Goal: Manage account settings

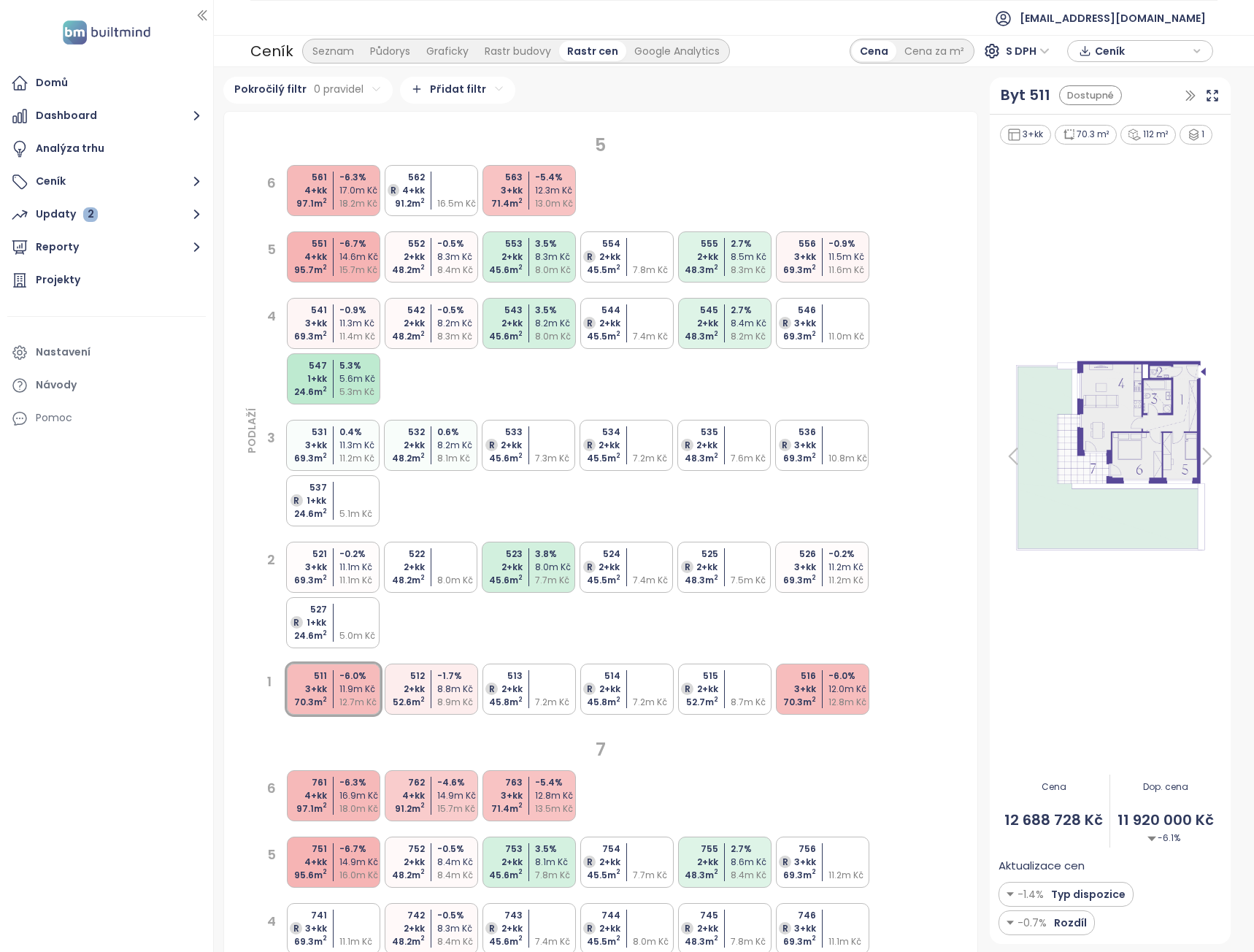
click at [506, 441] on div "R 2+kk" at bounding box center [501, 445] width 43 height 13
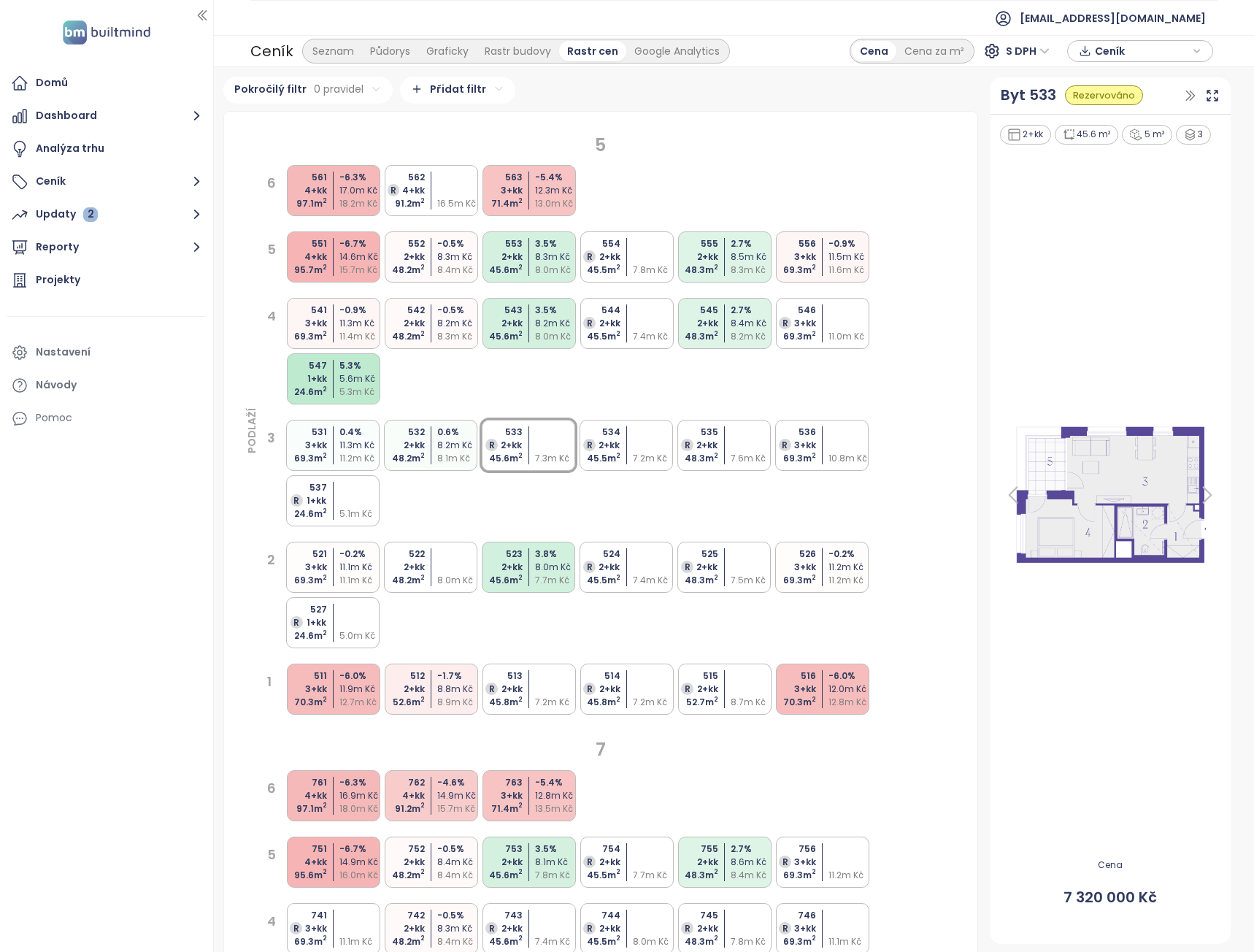
click at [624, 335] on div "544 R 2+kk 45.5 m 2 7.4m Kč" at bounding box center [627, 323] width 93 height 51
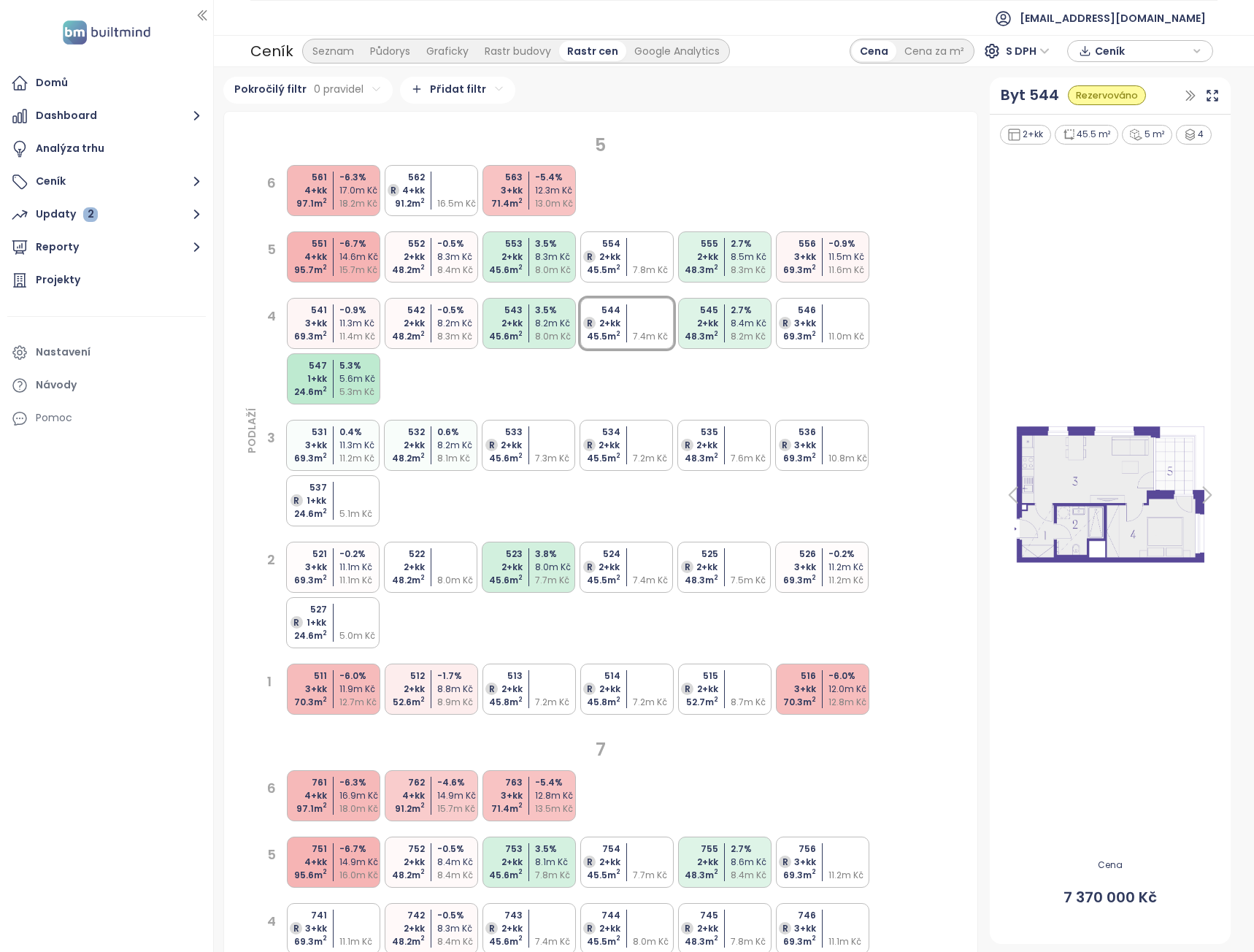
click at [602, 266] on div "45.5 m 2" at bounding box center [599, 270] width 43 height 13
click at [524, 271] on div "553 2+kk 45.6 m 2 3.5 % 8.3m Kč 8.0m Kč" at bounding box center [529, 257] width 93 height 51
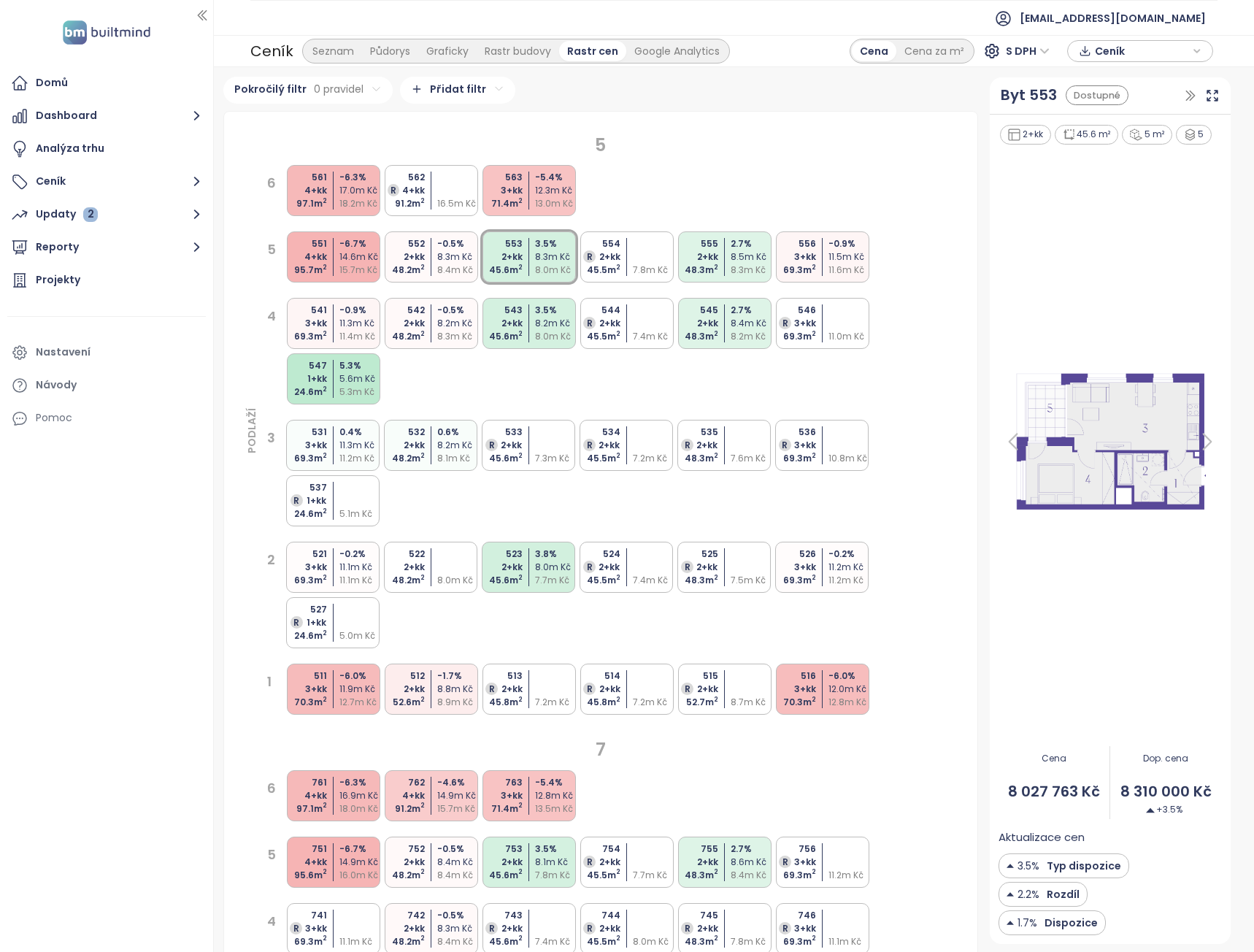
click at [524, 321] on div "543 2+kk 45.6 m 2 3.5 % 8.2m Kč 8.0m Kč" at bounding box center [529, 323] width 93 height 51
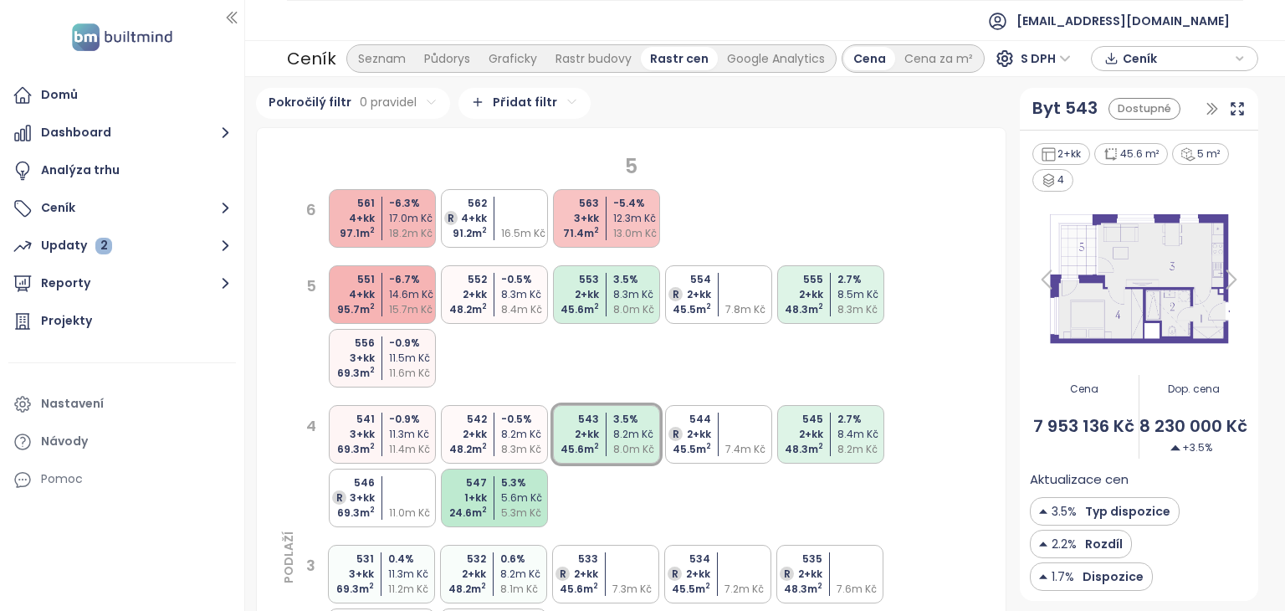
click at [102, 50] on img at bounding box center [122, 37] width 110 height 34
click at [110, 40] on img at bounding box center [122, 37] width 110 height 34
click at [117, 33] on img at bounding box center [122, 37] width 110 height 34
click at [117, 38] on img at bounding box center [122, 37] width 110 height 34
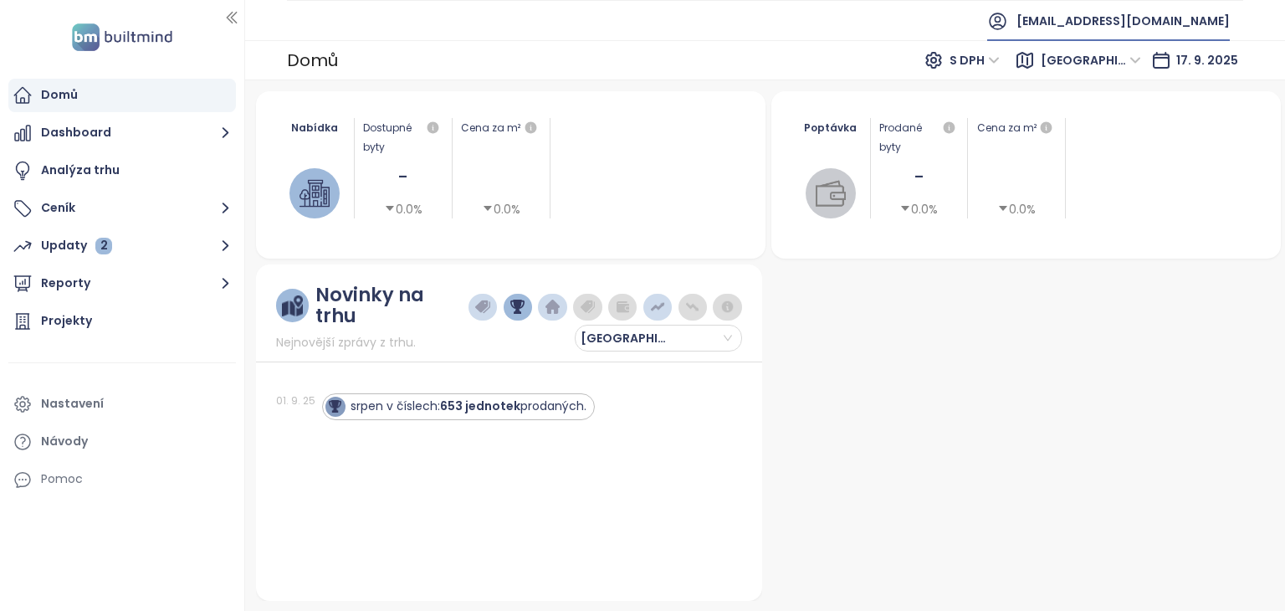
click at [1141, 20] on span "[EMAIL_ADDRESS][DOMAIN_NAME]" at bounding box center [1123, 21] width 213 height 40
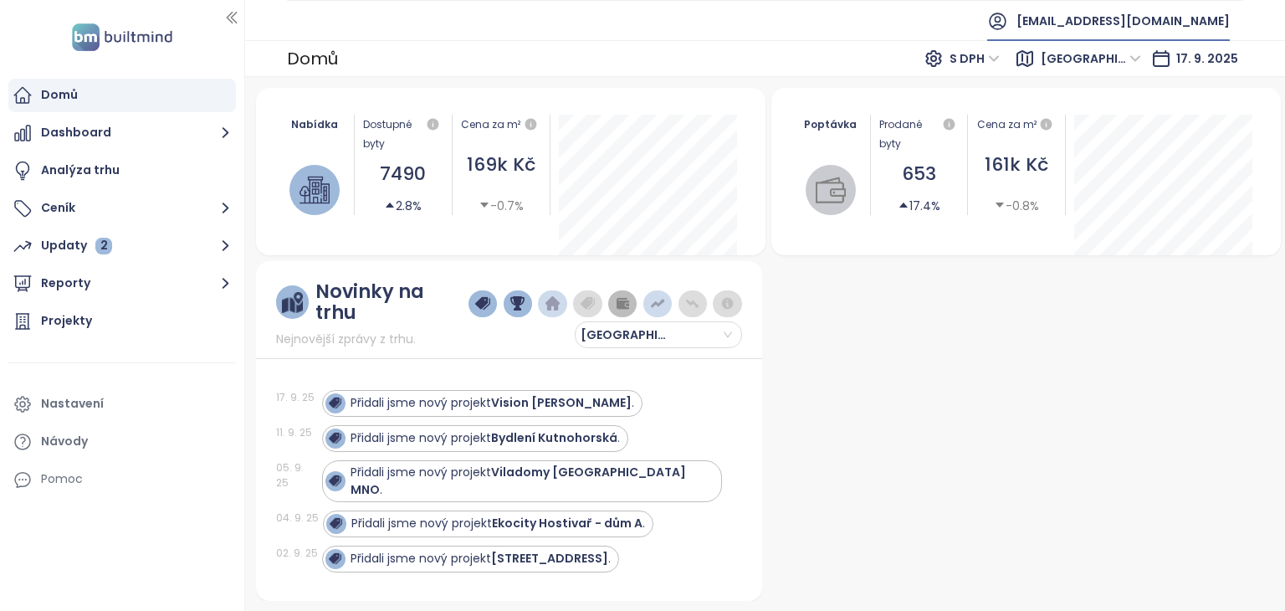
click at [1141, 21] on span "[EMAIL_ADDRESS][DOMAIN_NAME]" at bounding box center [1123, 21] width 213 height 40
click at [74, 402] on div "Nastavení" at bounding box center [72, 403] width 63 height 21
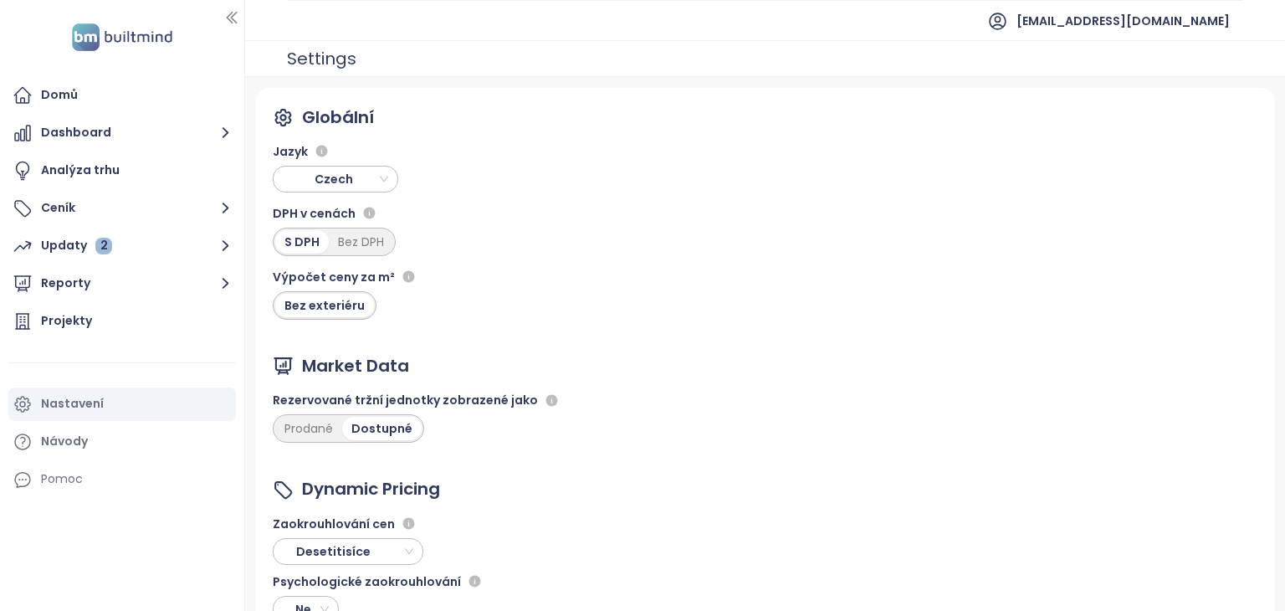
click at [379, 173] on span "Czech" at bounding box center [337, 178] width 117 height 25
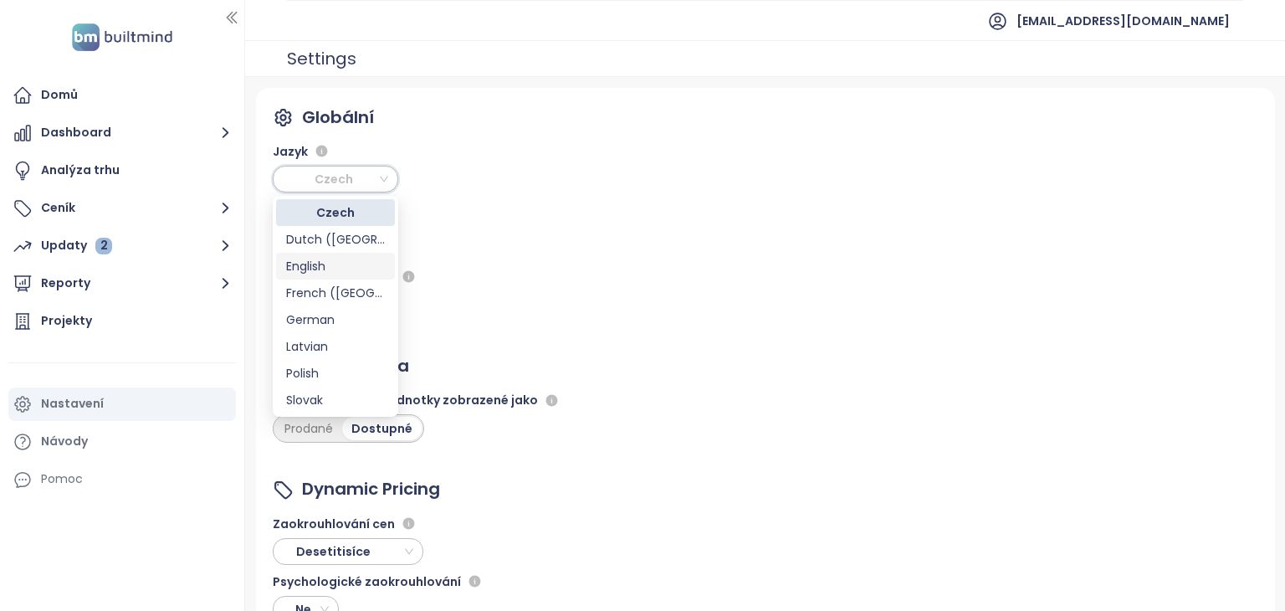
click at [308, 265] on div "English" at bounding box center [335, 266] width 99 height 18
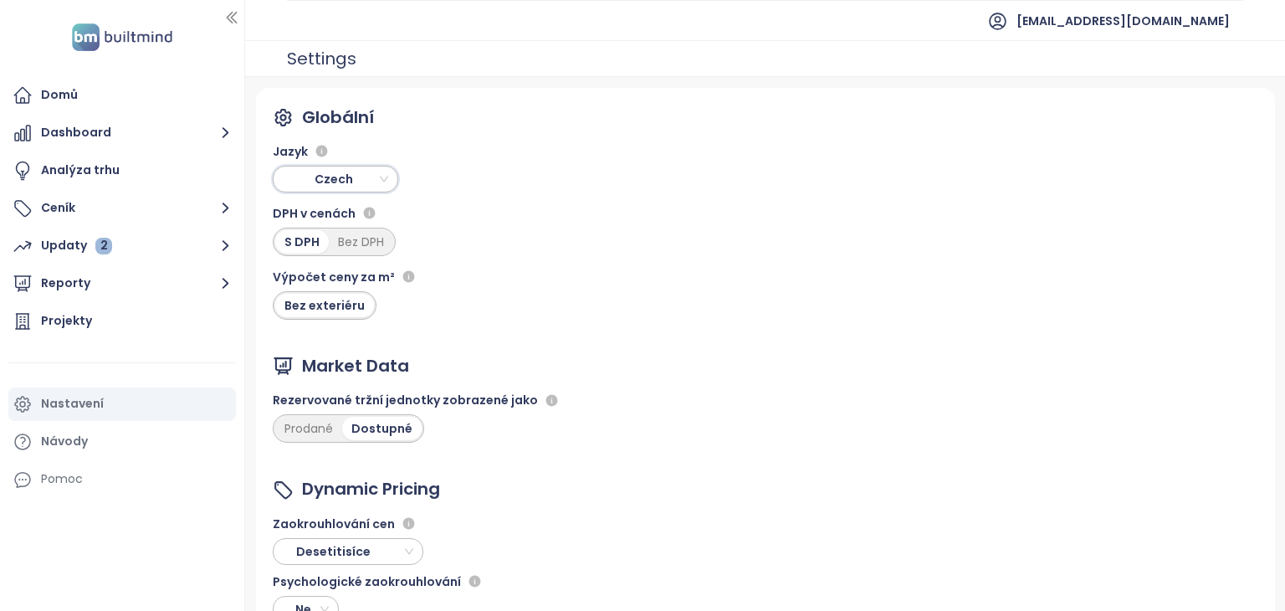
click at [347, 177] on span "Czech" at bounding box center [337, 178] width 117 height 25
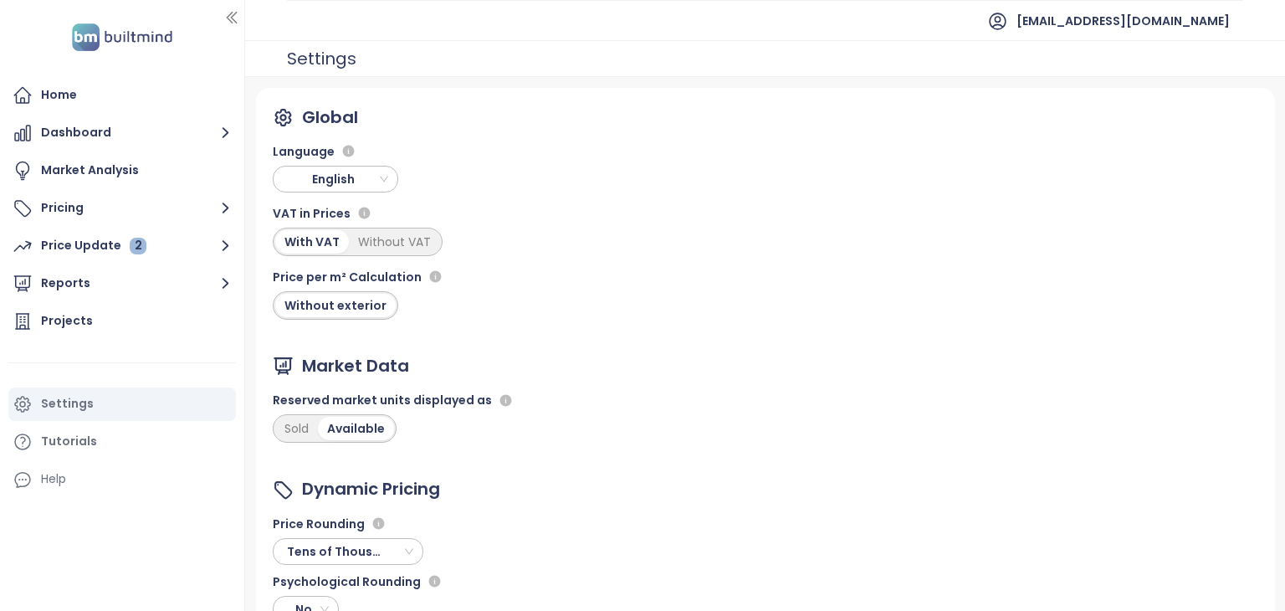
click at [578, 294] on div "Global Language English VAT in Prices With VAT Without VAT Price per m² Calcula…" at bounding box center [765, 413] width 1019 height 650
click at [103, 95] on div "Home" at bounding box center [122, 95] width 228 height 33
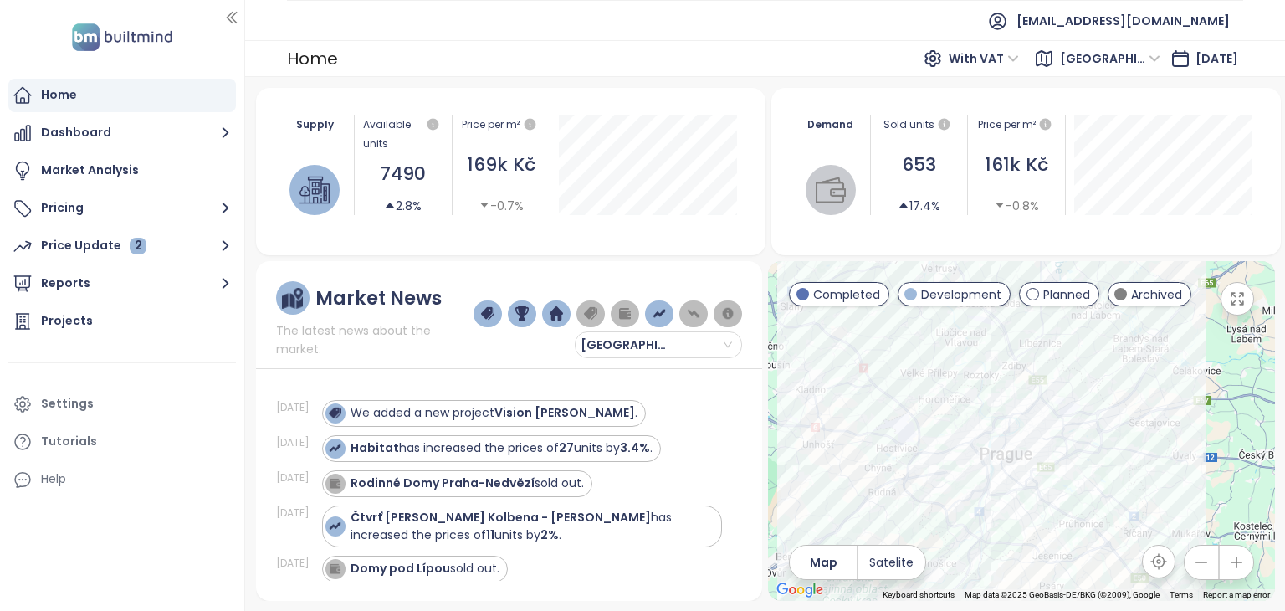
drag, startPoint x: 1034, startPoint y: 504, endPoint x: 1040, endPoint y: 542, distance: 38.9
click at [1040, 542] on div at bounding box center [1021, 431] width 506 height 340
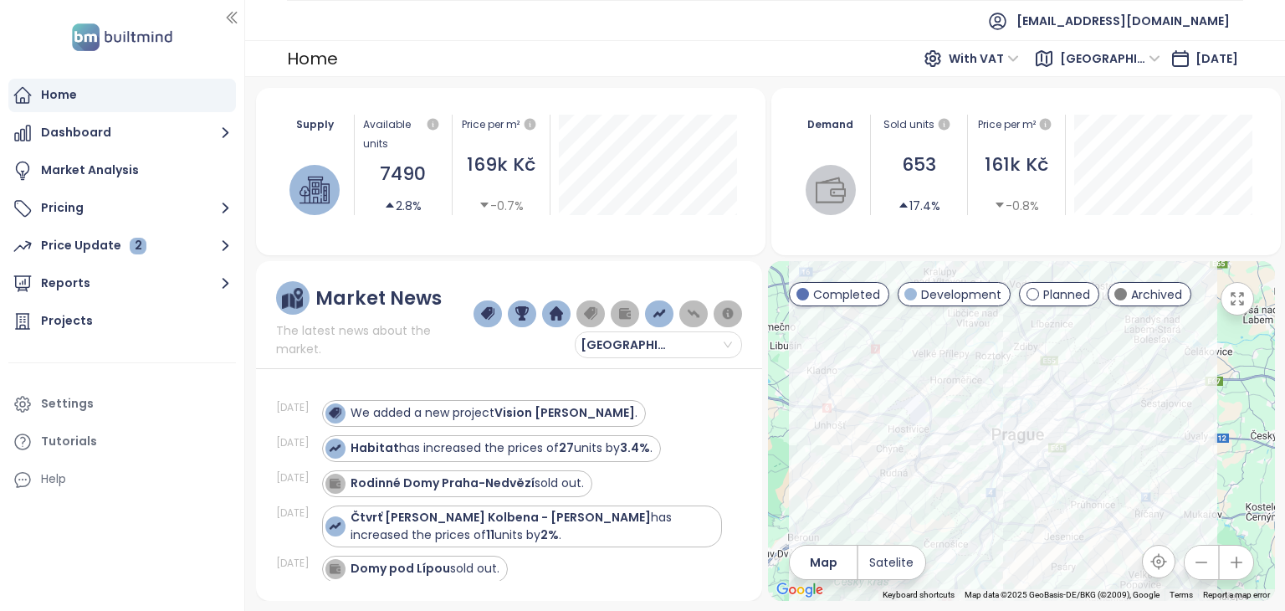
click at [1017, 55] on span "With VAT" at bounding box center [984, 58] width 70 height 25
click at [1014, 115] on div "Without VAT" at bounding box center [1017, 119] width 73 height 18
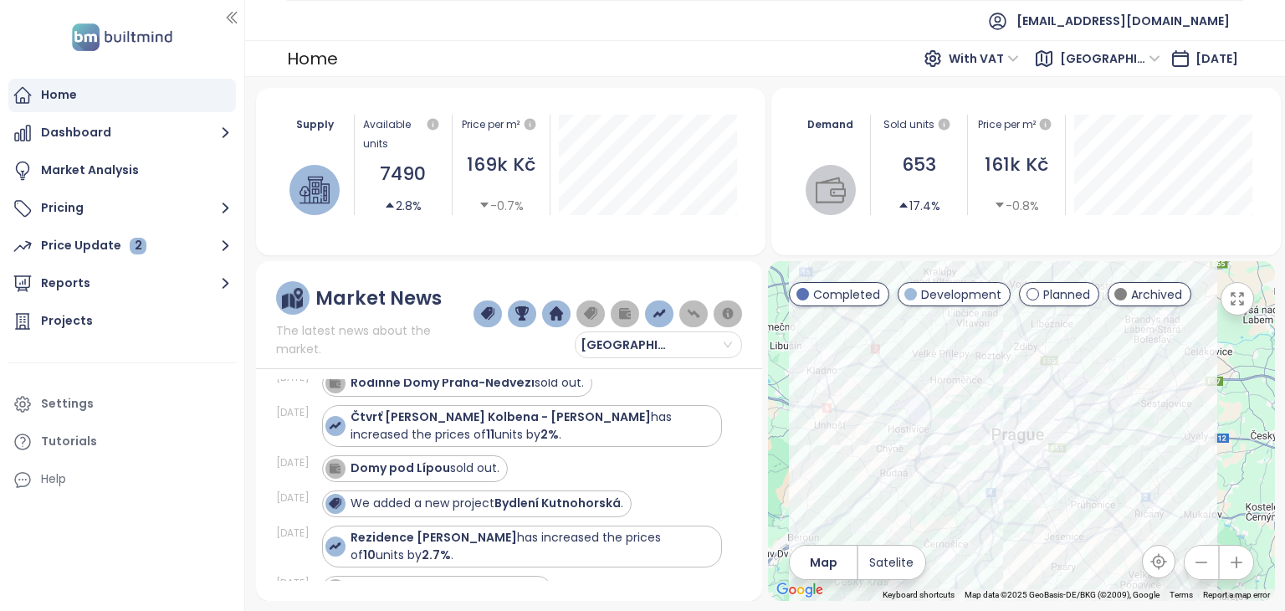
scroll to position [84, 0]
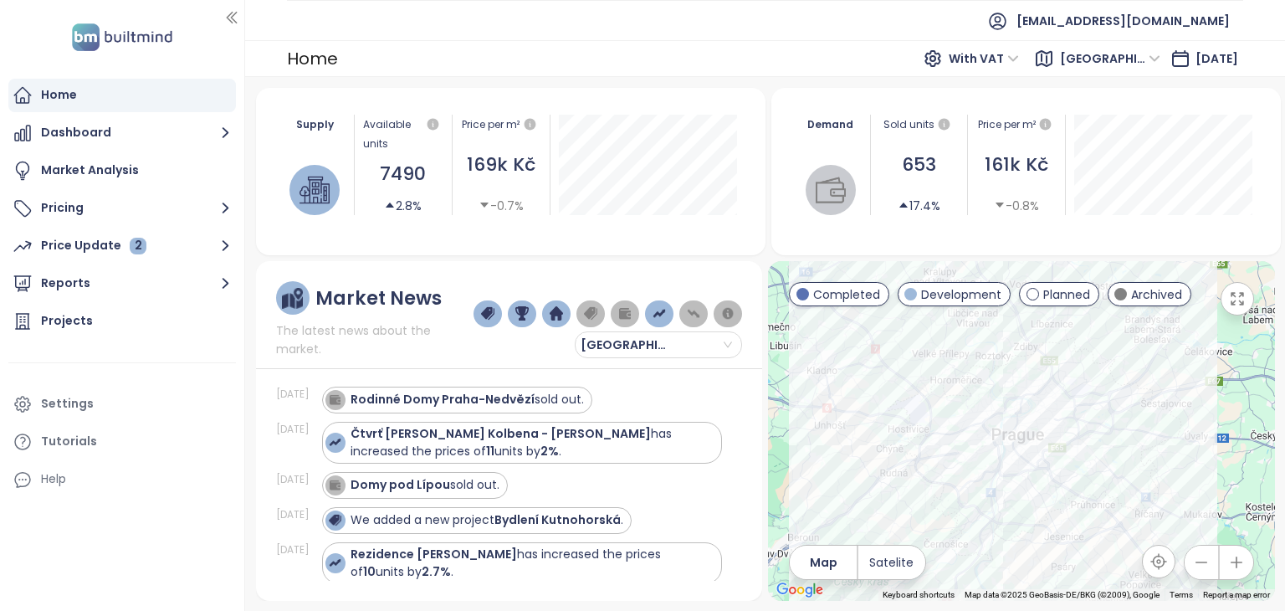
click at [766, 416] on div "Market News The latest news about the market. Praha [DATE] We added a new proje…" at bounding box center [765, 431] width 1019 height 340
drag, startPoint x: 559, startPoint y: 308, endPoint x: 382, endPoint y: 86, distance: 283.9
click at [561, 308] on img "button" at bounding box center [556, 313] width 13 height 15
